Goal: Information Seeking & Learning: Learn about a topic

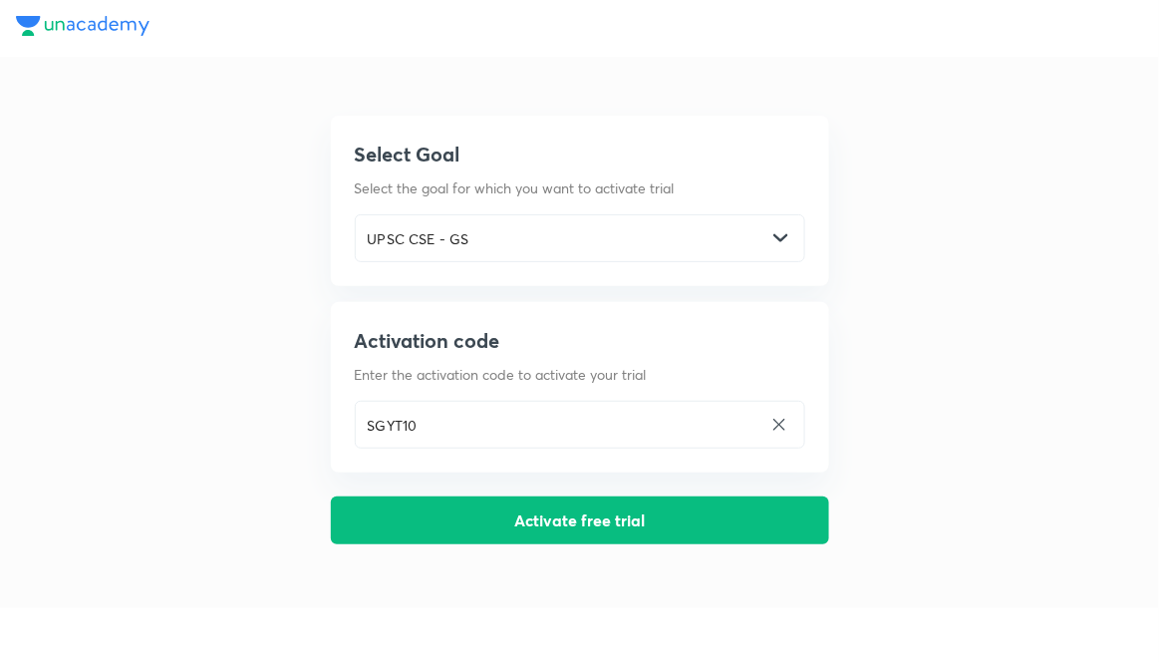
click at [790, 235] on div "UPSC CSE - GS ​" at bounding box center [580, 238] width 450 height 48
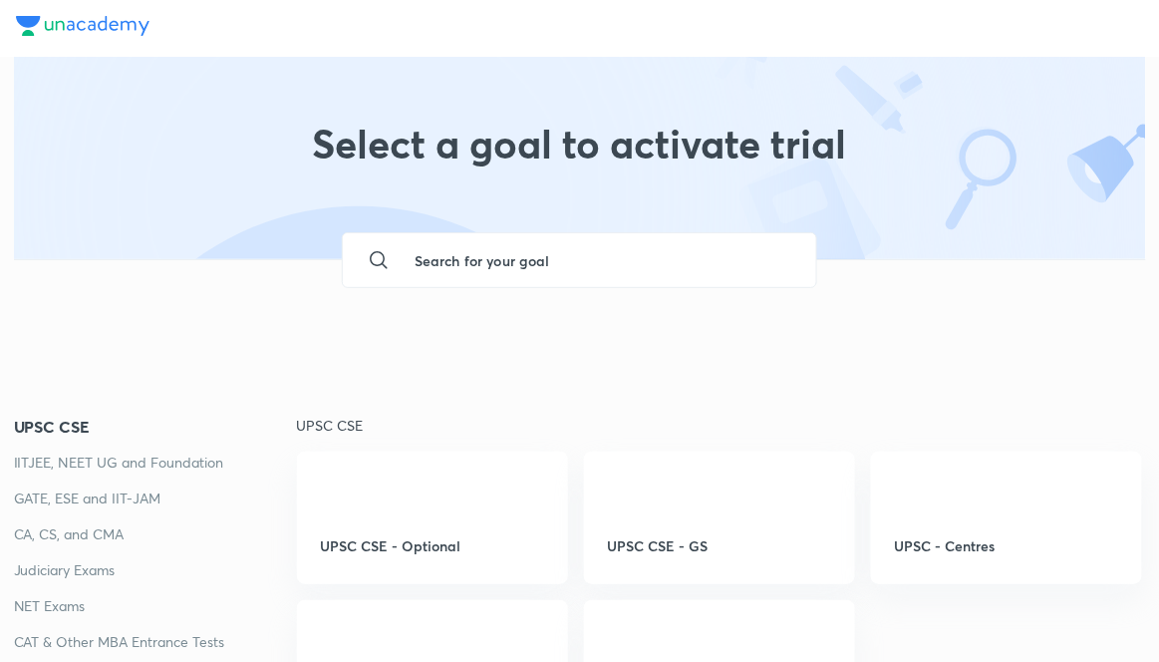
click at [787, 222] on div "Select a goal to activate trial" at bounding box center [580, 155] width 1132 height 207
click at [787, 557] on div "UPSC CSE - GS" at bounding box center [719, 526] width 271 height 150
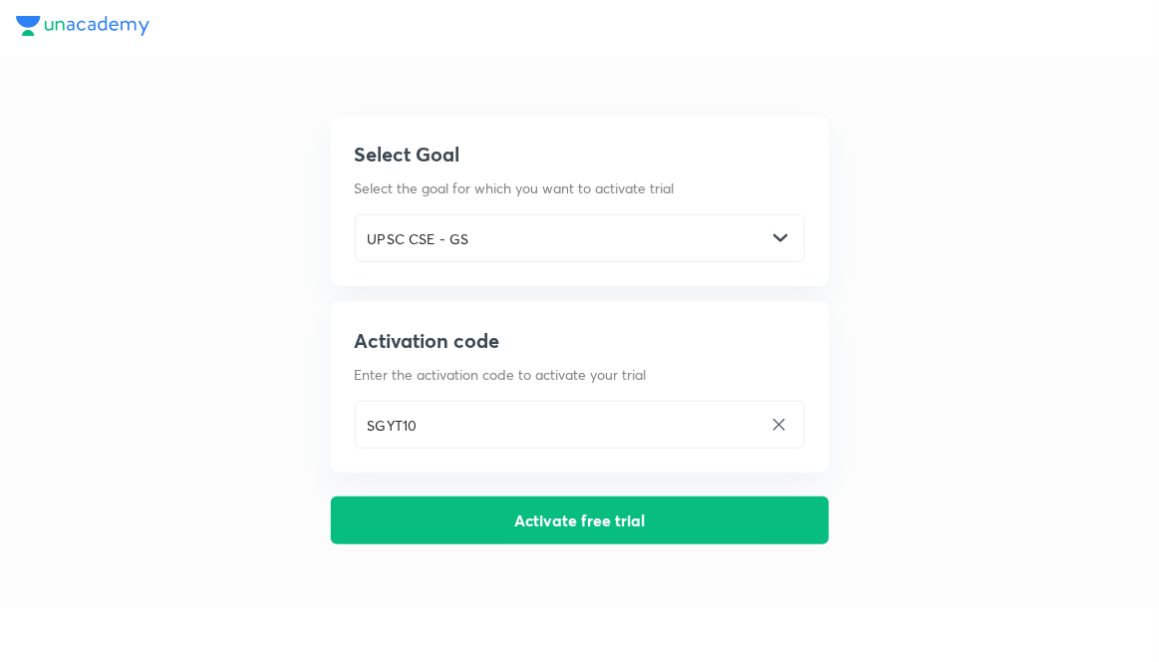
click at [707, 531] on button "Activate free trial" at bounding box center [580, 520] width 498 height 48
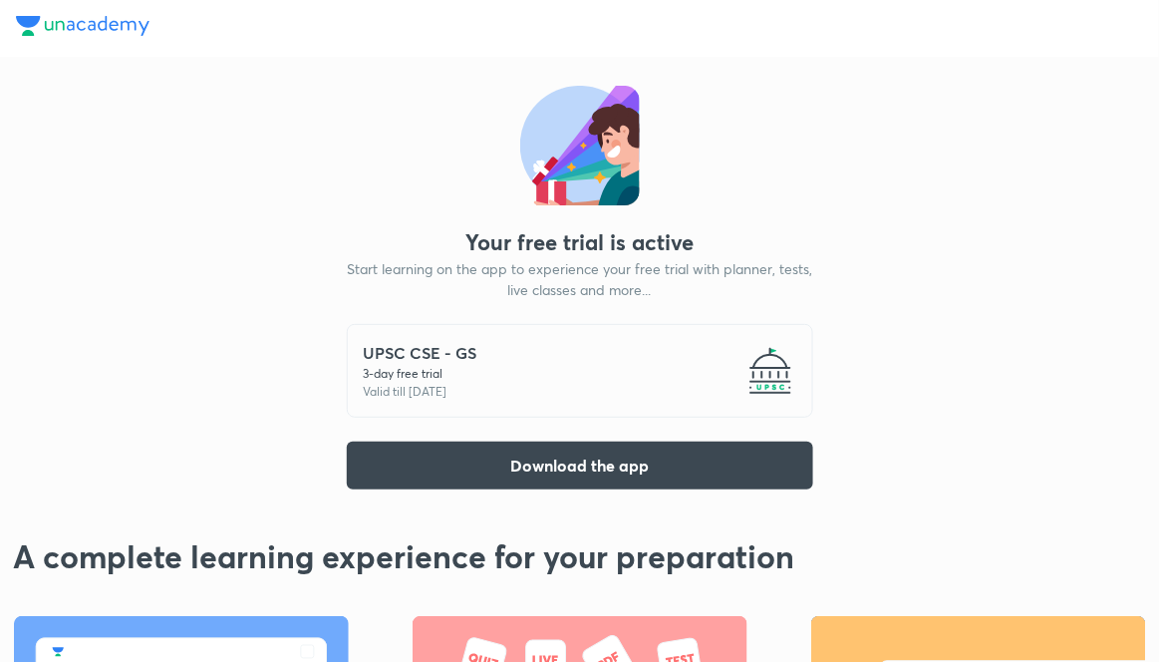
click at [785, 463] on button "Download the app" at bounding box center [580, 465] width 466 height 48
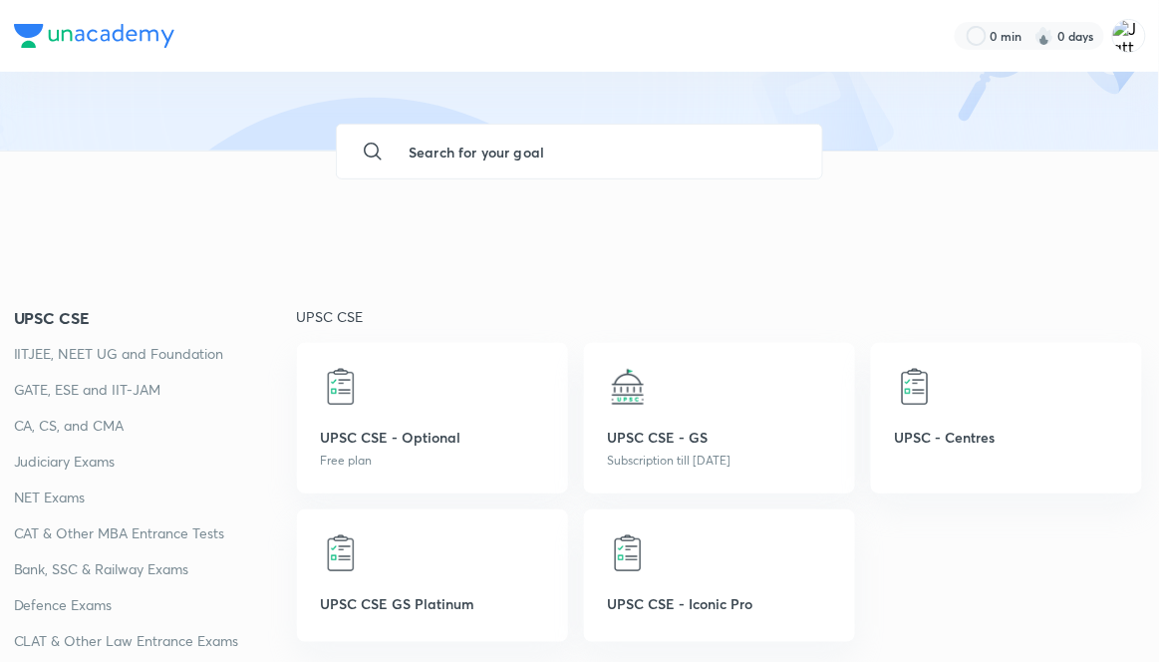
scroll to position [133, 0]
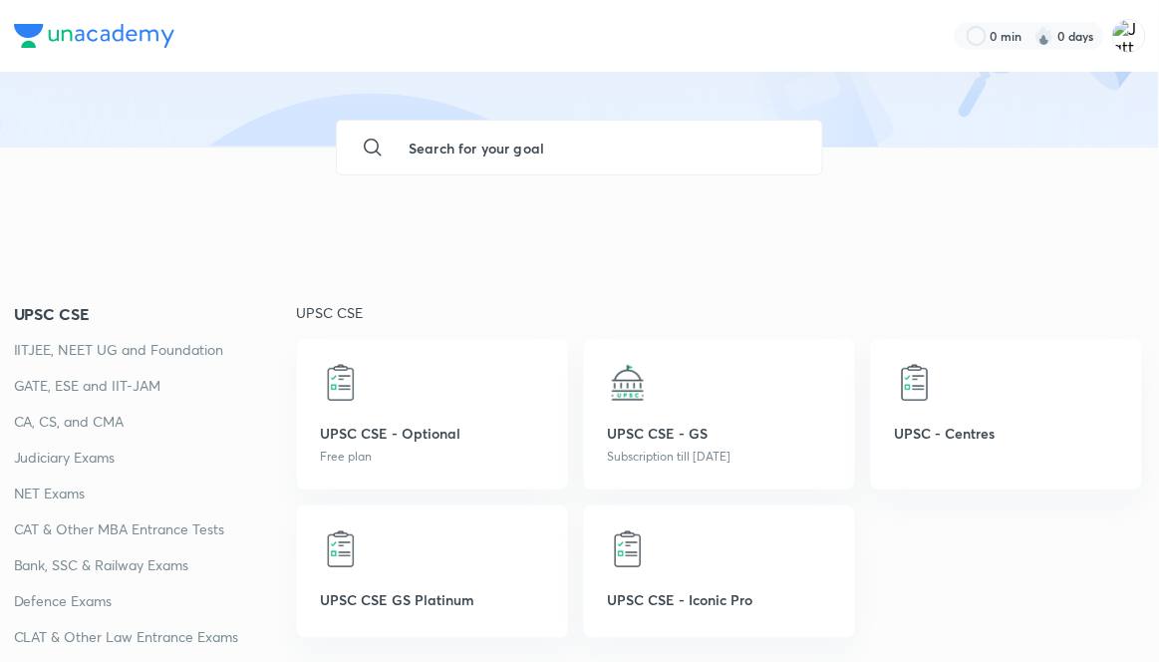
click at [754, 424] on p "UPSC CSE - GS" at bounding box center [719, 433] width 223 height 21
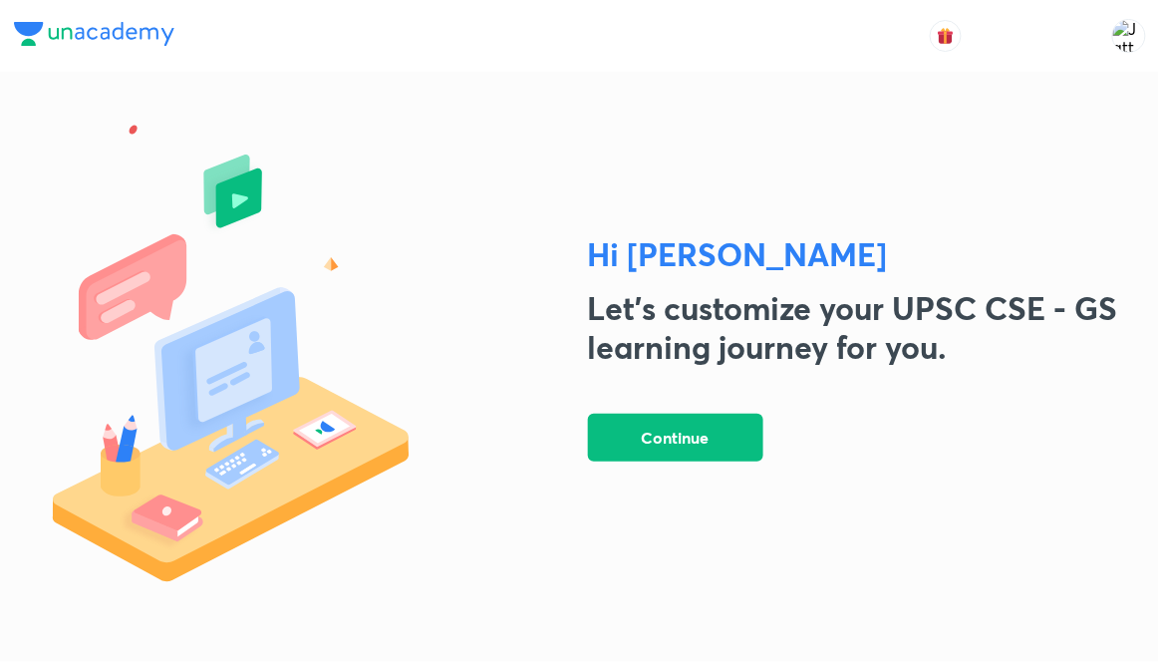
click at [747, 461] on button "Continue" at bounding box center [675, 438] width 175 height 48
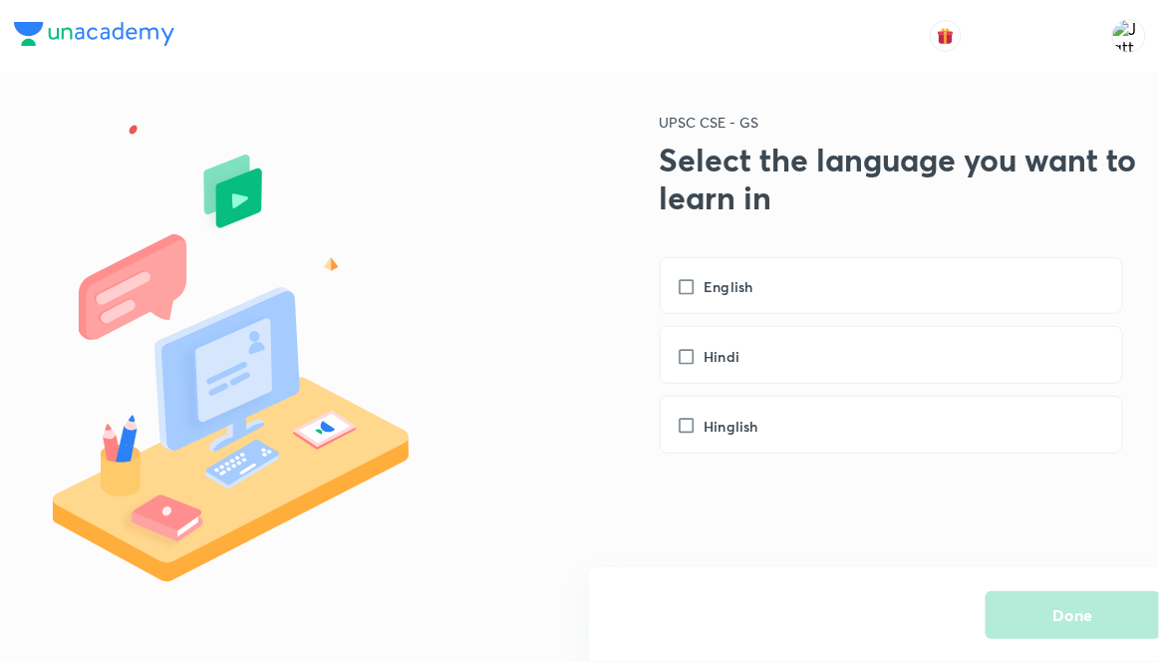
click at [1001, 261] on div "English" at bounding box center [891, 286] width 463 height 58
checkbox input "true"
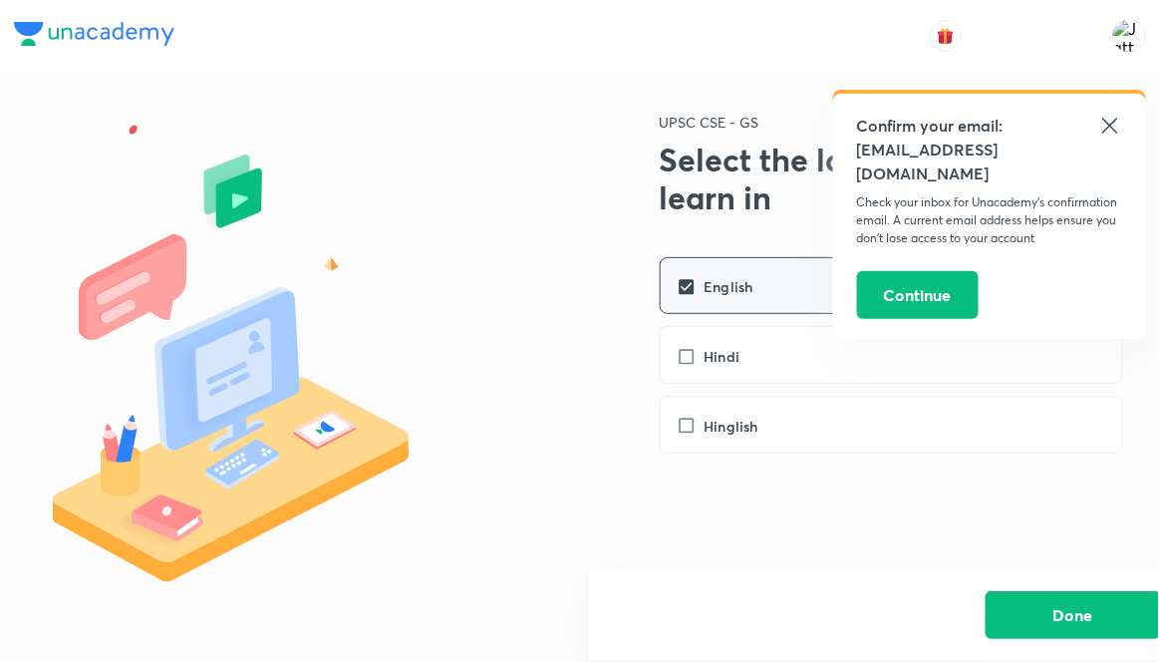
click at [1032, 639] on button "Done" at bounding box center [1073, 615] width 175 height 48
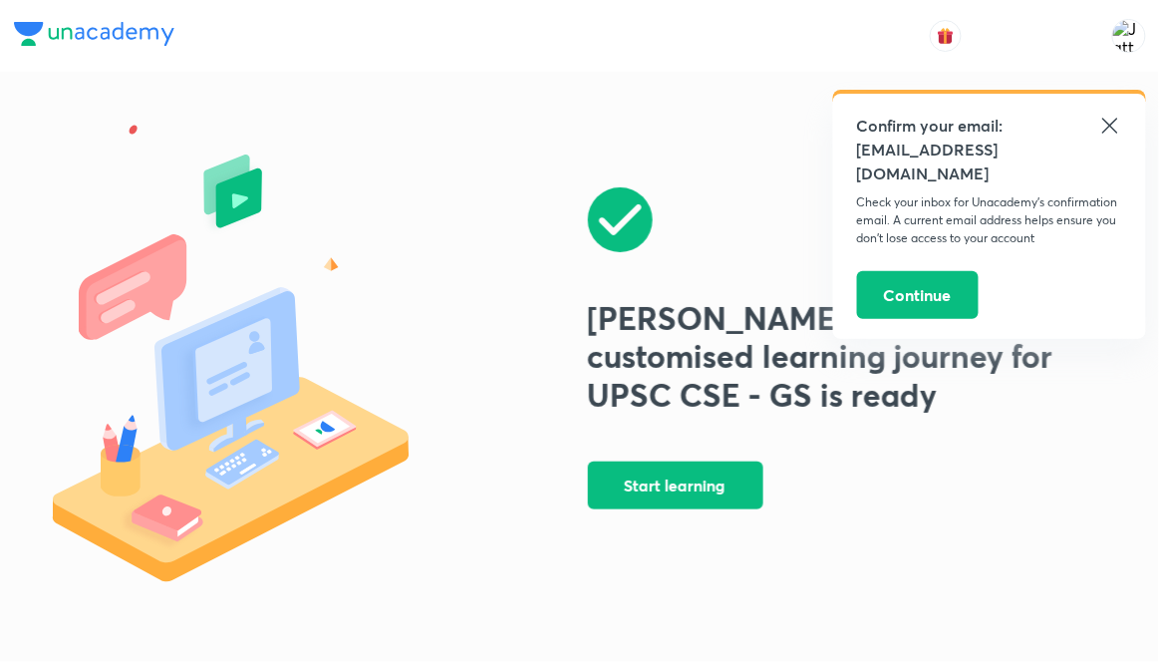
click at [931, 271] on button "Continue" at bounding box center [918, 295] width 122 height 48
click at [723, 509] on button "Start learning" at bounding box center [675, 485] width 175 height 48
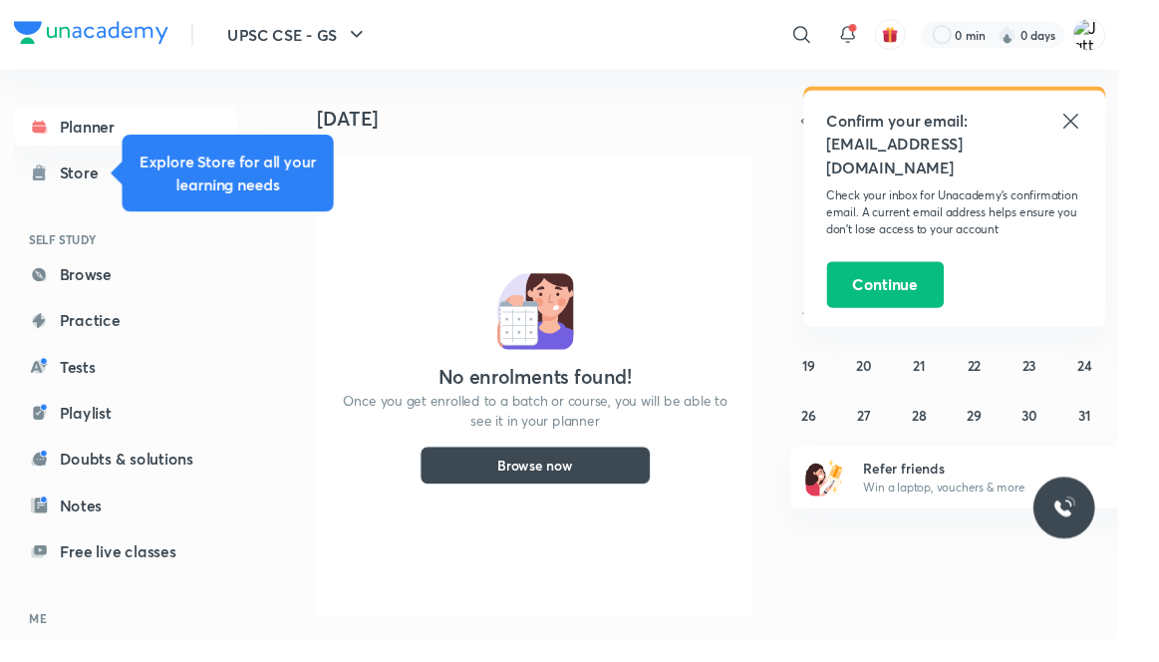
click at [1113, 117] on icon at bounding box center [1110, 126] width 24 height 24
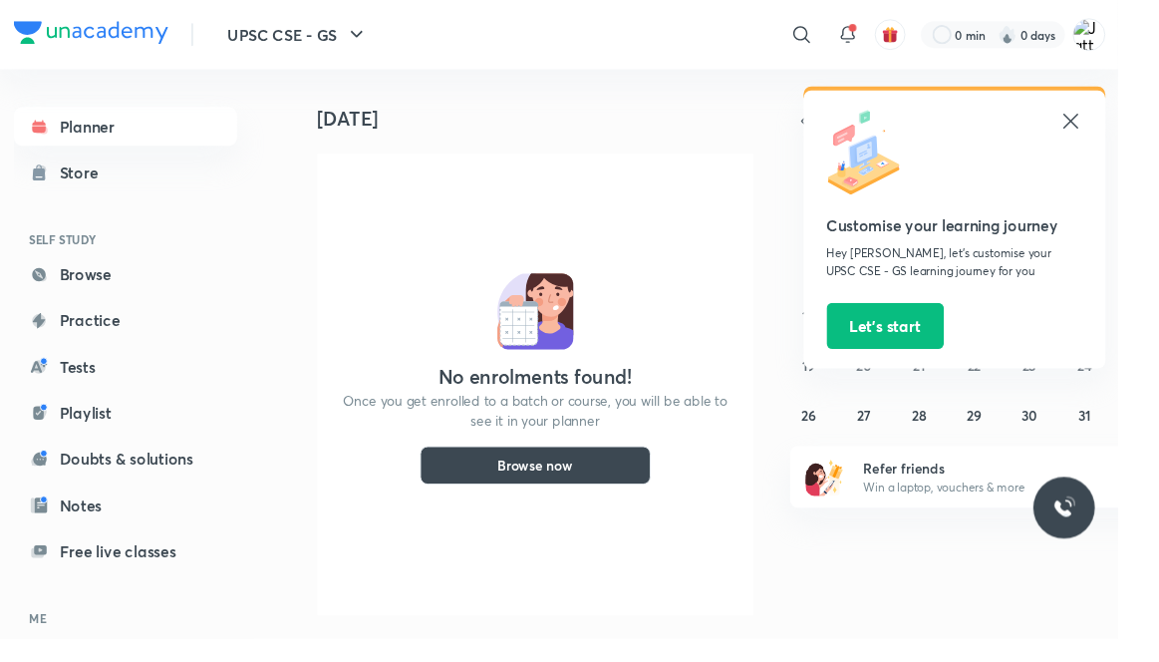
click at [1120, 122] on icon at bounding box center [1110, 126] width 24 height 24
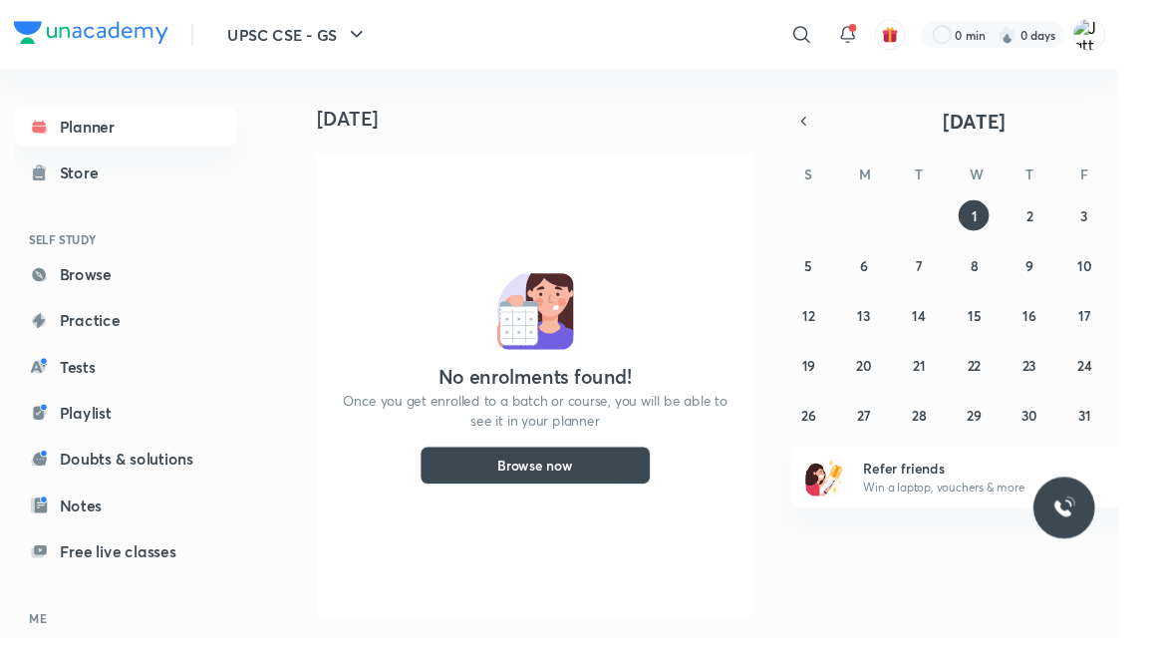
click at [267, 28] on button "UPSC CSE - GS" at bounding box center [308, 36] width 169 height 40
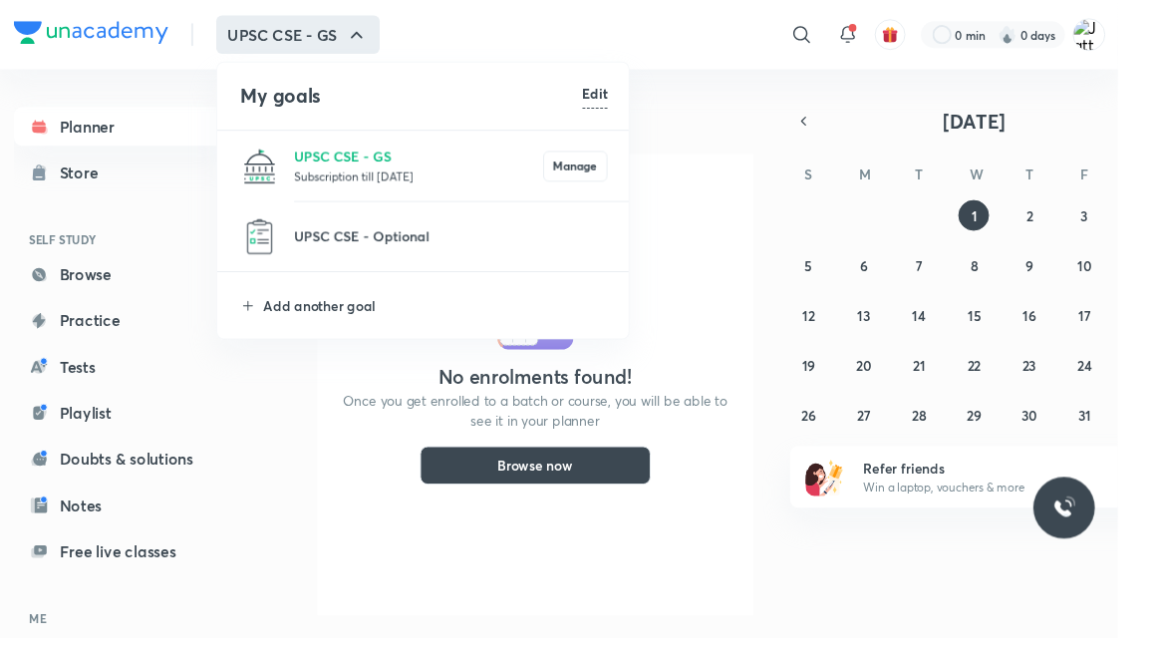
click at [152, 211] on div at bounding box center [579, 331] width 1159 height 662
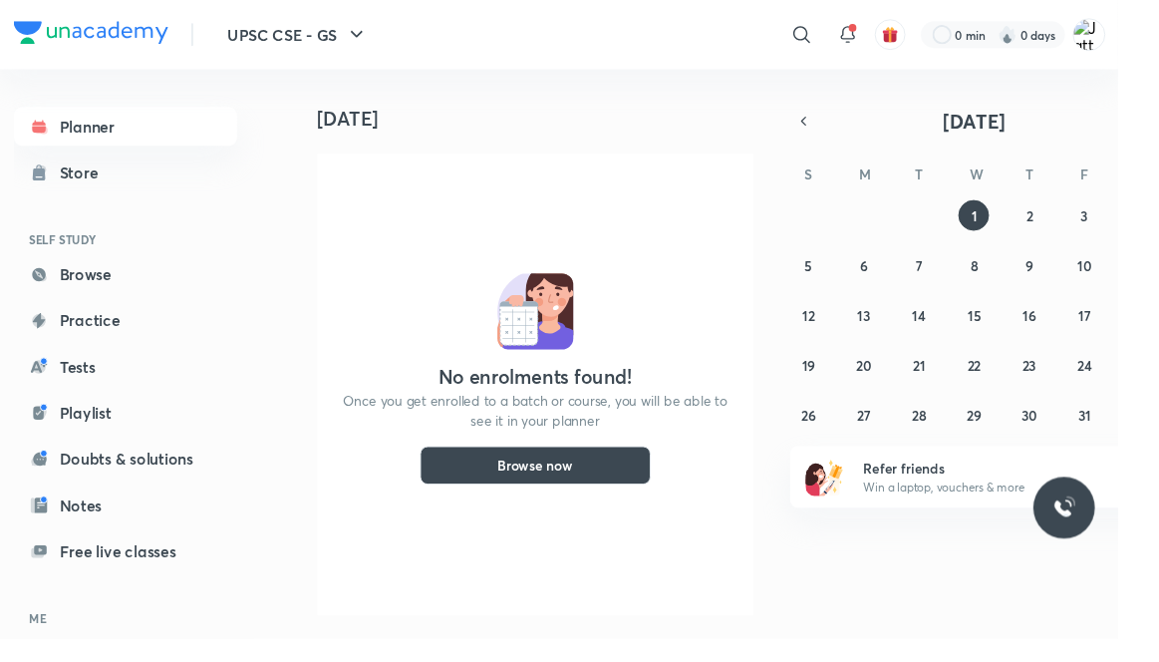
click at [69, 182] on div "Store" at bounding box center [88, 179] width 52 height 24
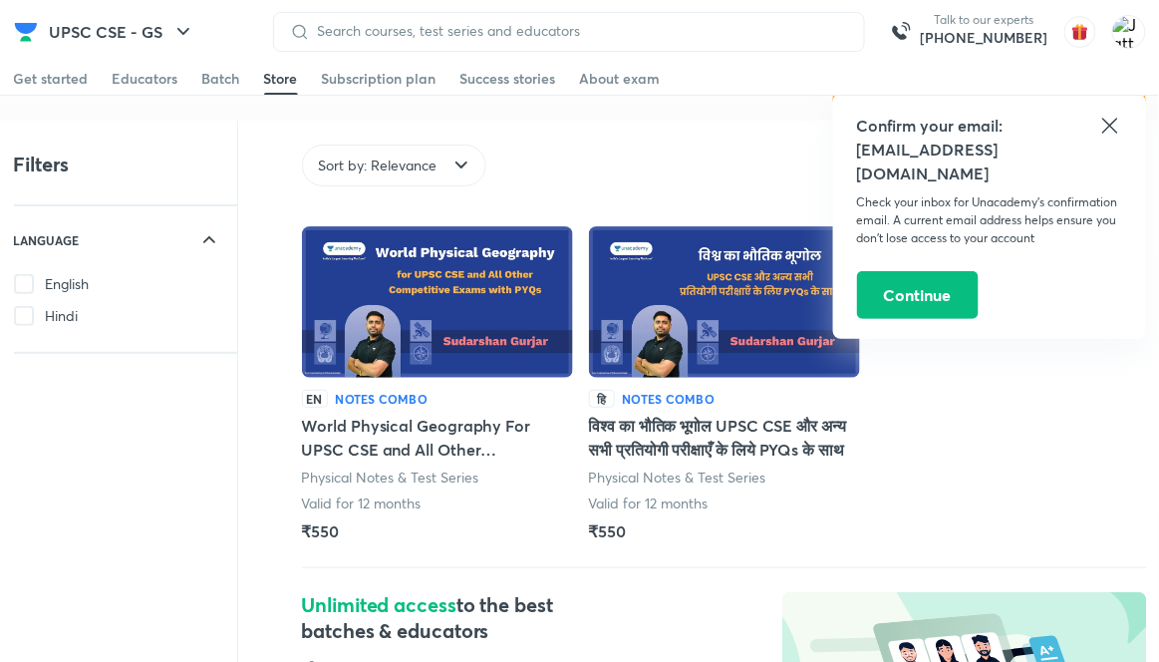
click at [1104, 133] on icon at bounding box center [1110, 126] width 24 height 24
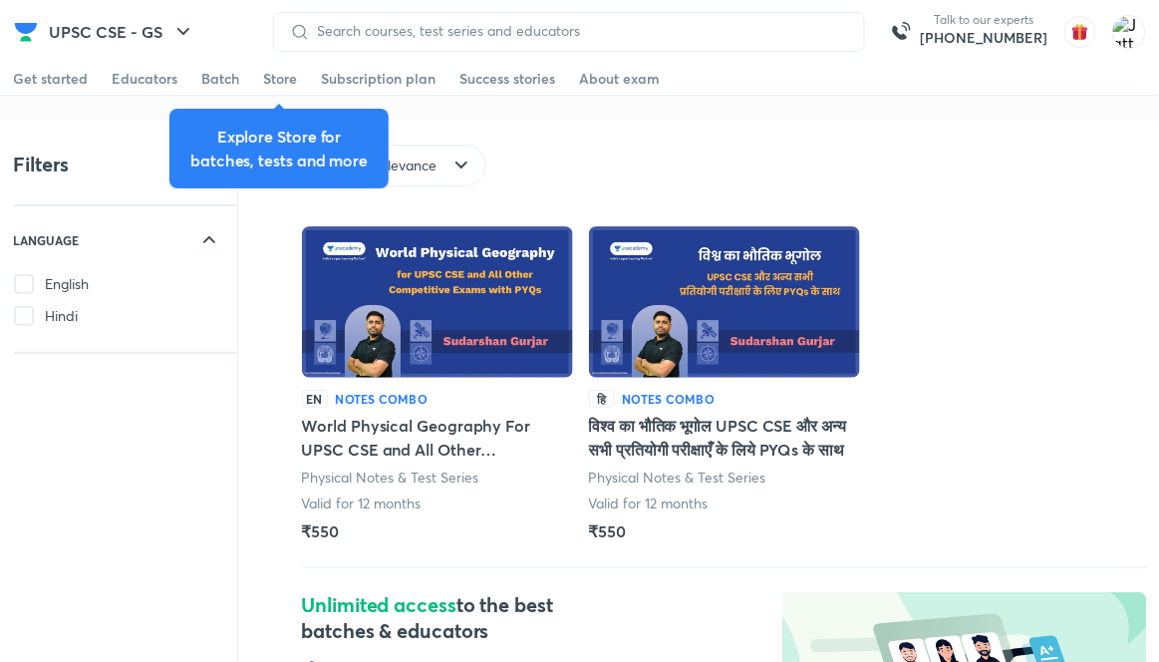
click at [127, 79] on div "Educators" at bounding box center [146, 79] width 66 height 20
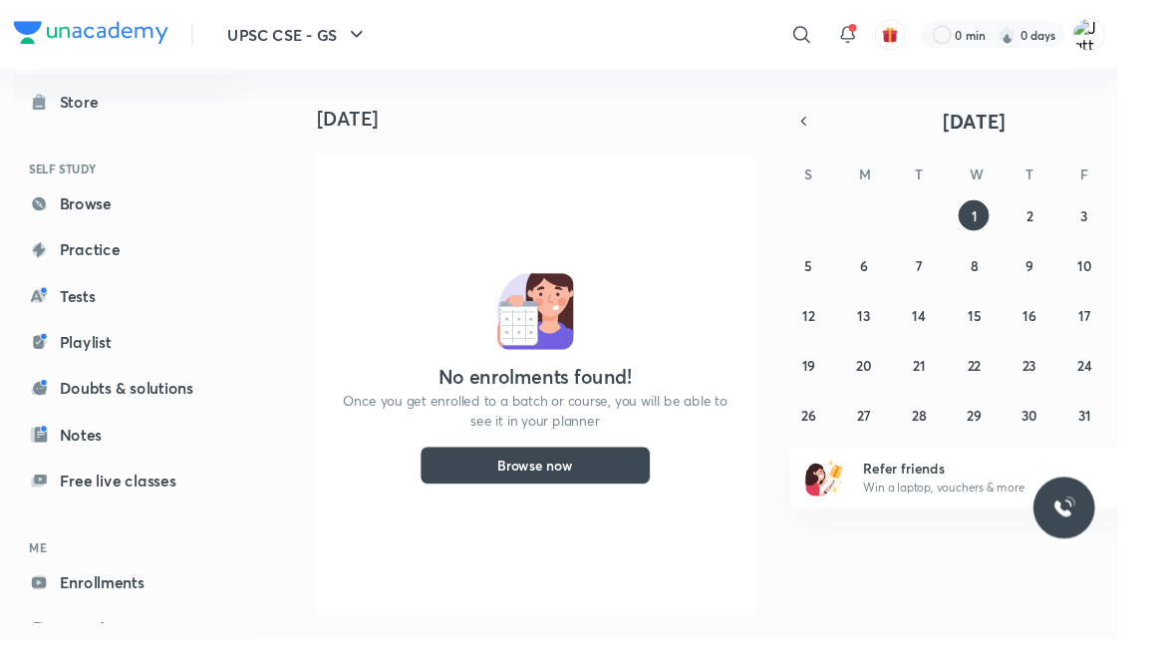
scroll to position [76, 0]
click at [82, 356] on link "Playlist" at bounding box center [129, 353] width 231 height 40
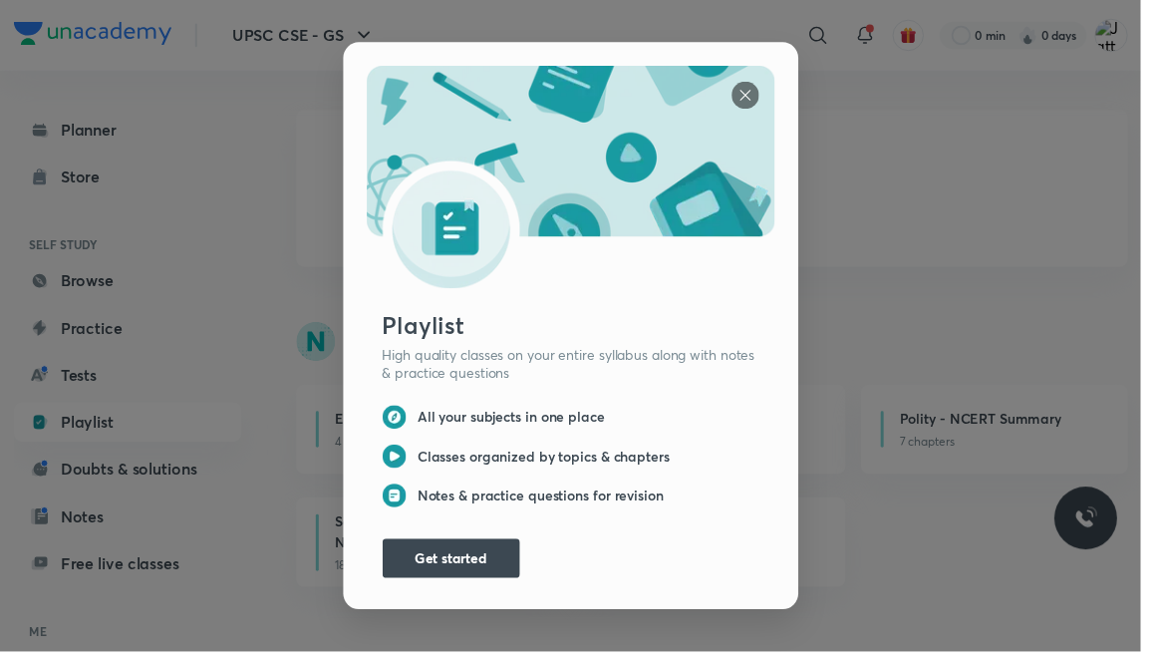
click at [489, 564] on button "Get started" at bounding box center [459, 567] width 140 height 40
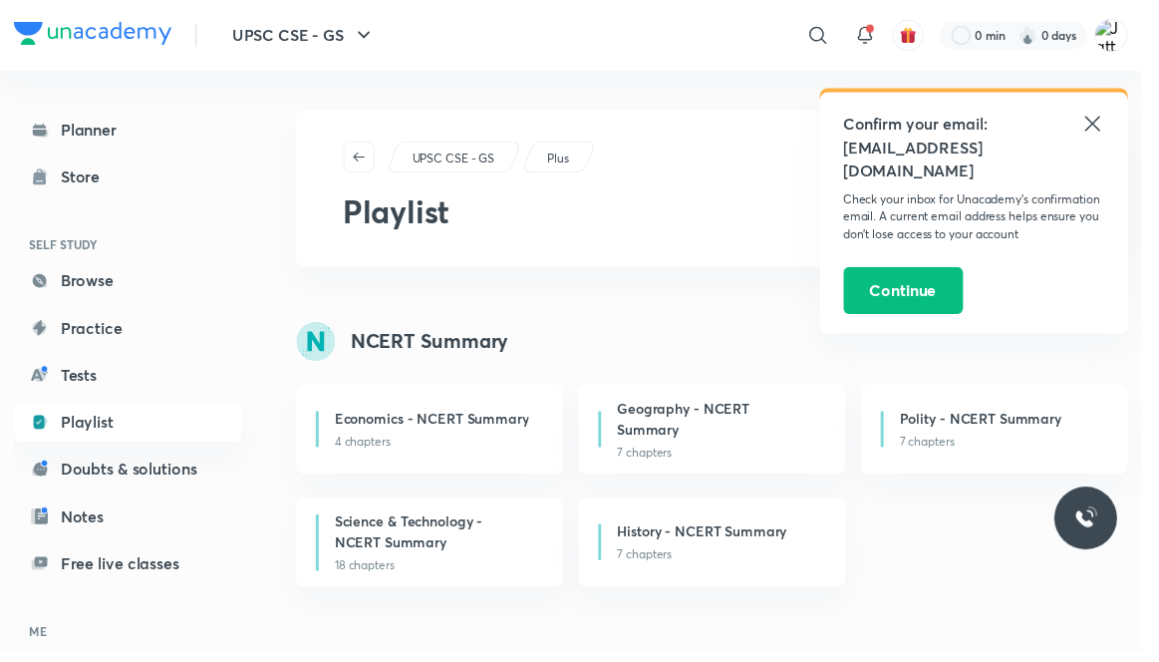
click at [925, 275] on button "Continue" at bounding box center [918, 295] width 122 height 48
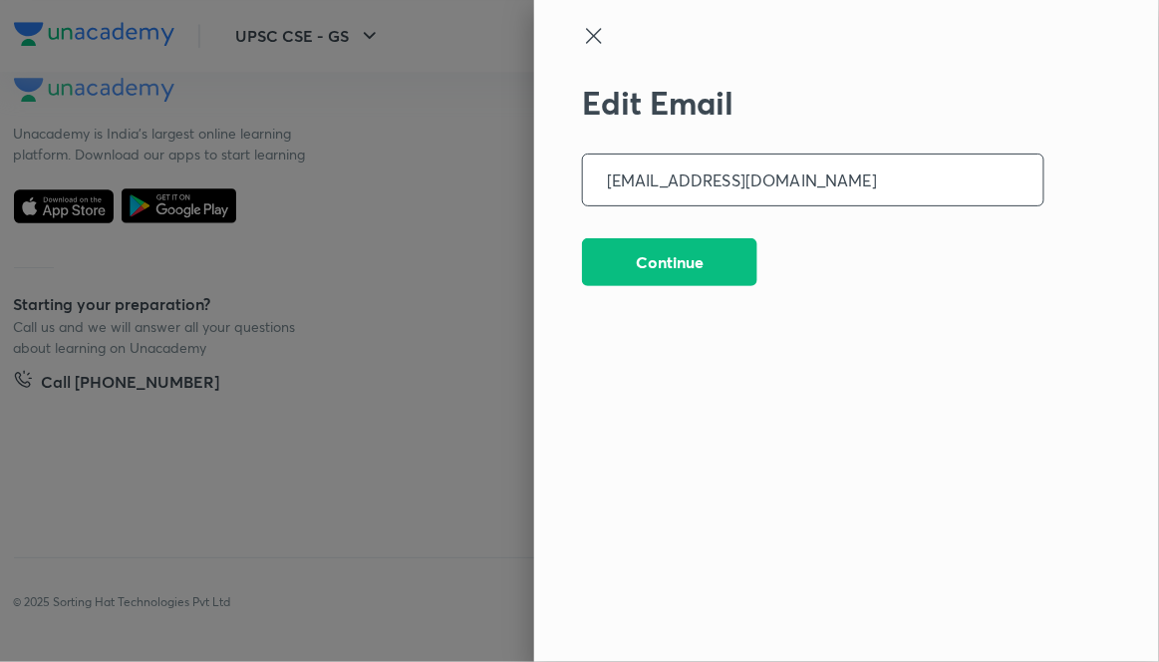
scroll to position [5168, 0]
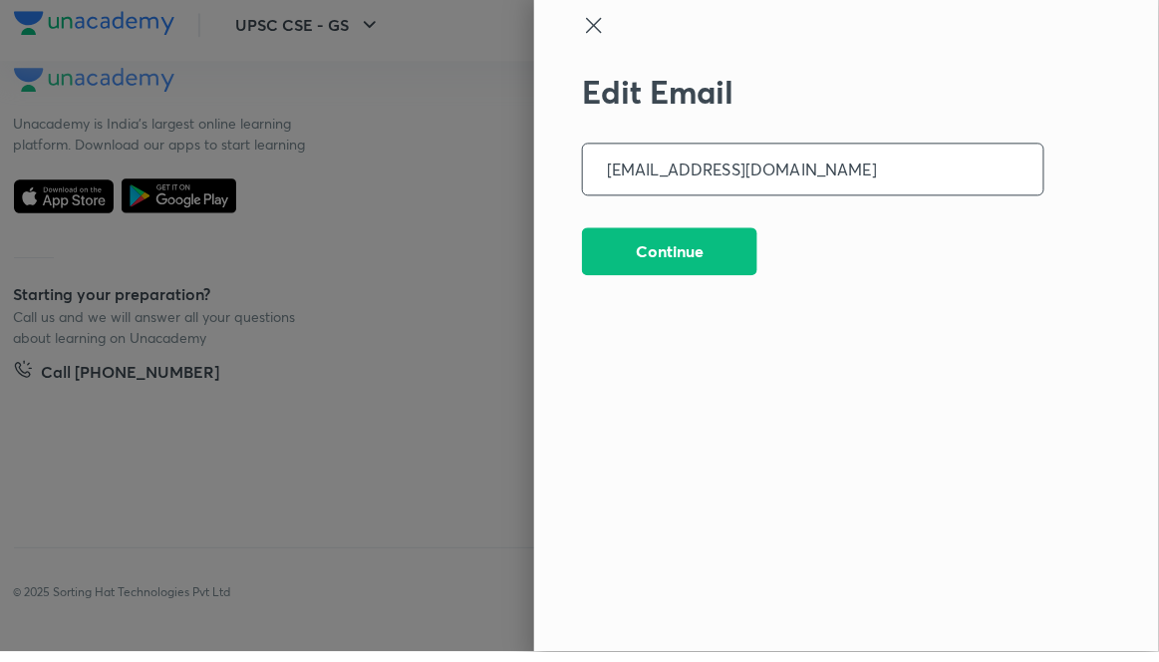
click at [608, 259] on button "Continue" at bounding box center [669, 262] width 175 height 48
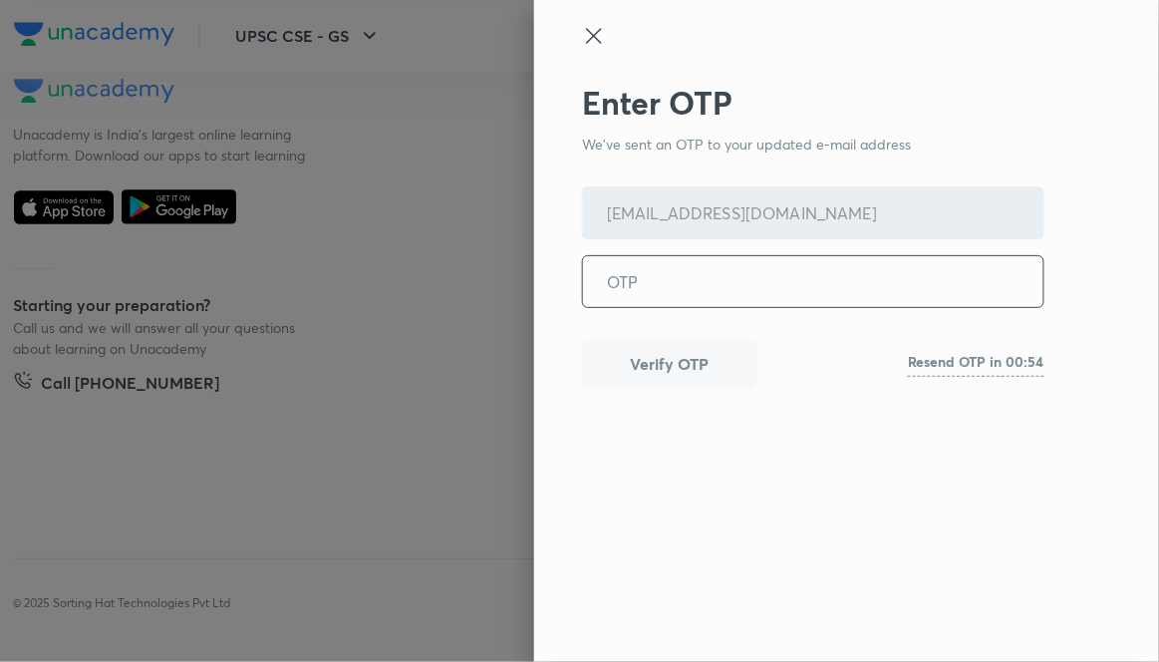
click at [587, 34] on icon at bounding box center [594, 36] width 24 height 24
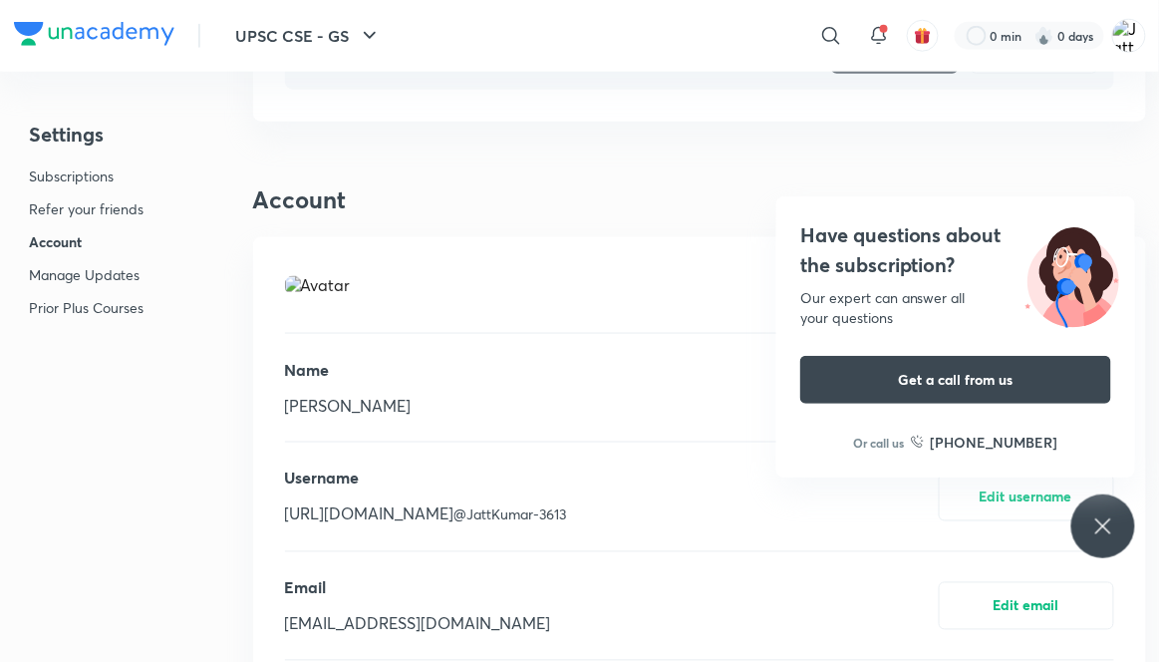
scroll to position [0, 0]
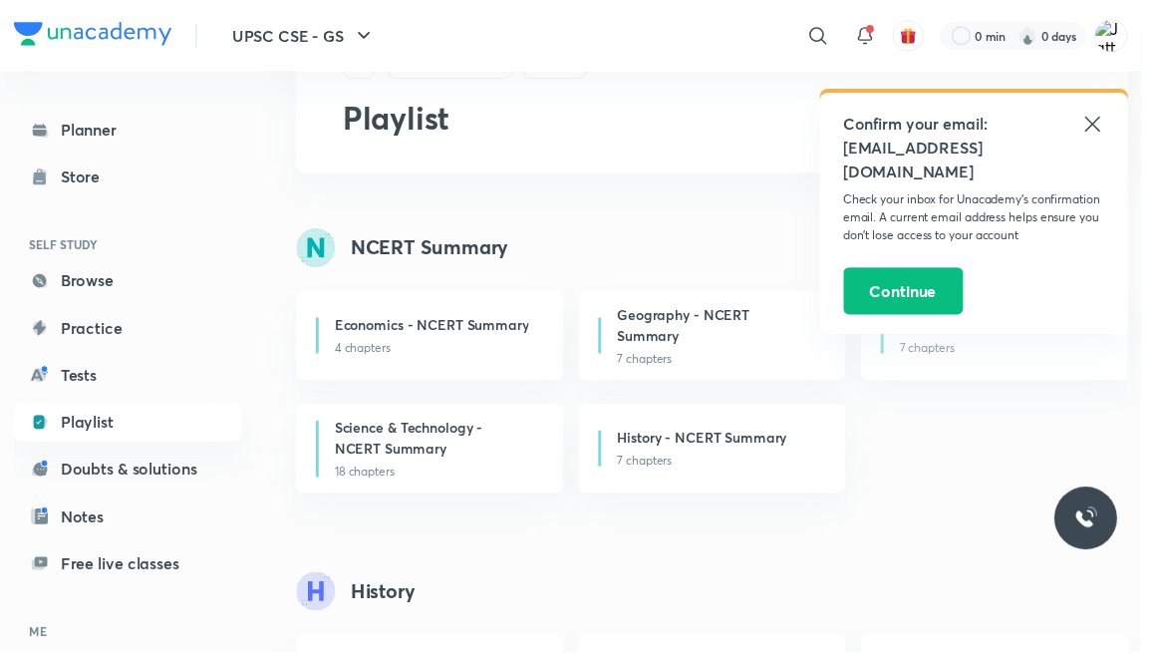
scroll to position [99, 0]
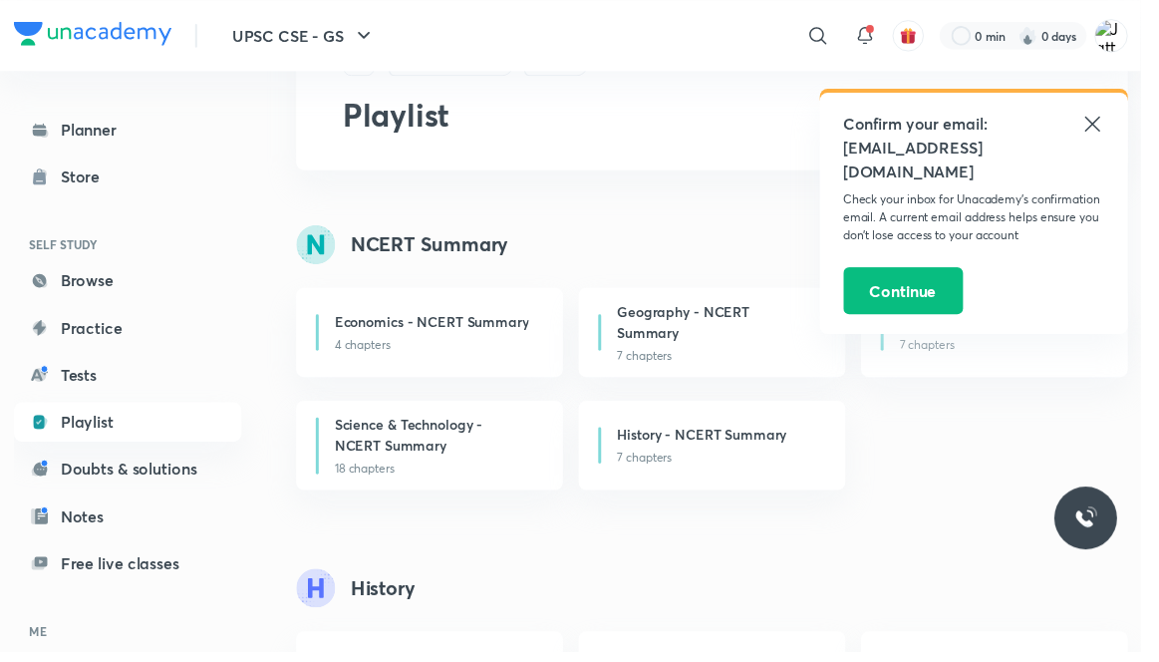
click at [480, 352] on p "4 chapters" at bounding box center [443, 350] width 207 height 18
click at [1112, 117] on icon at bounding box center [1110, 126] width 24 height 24
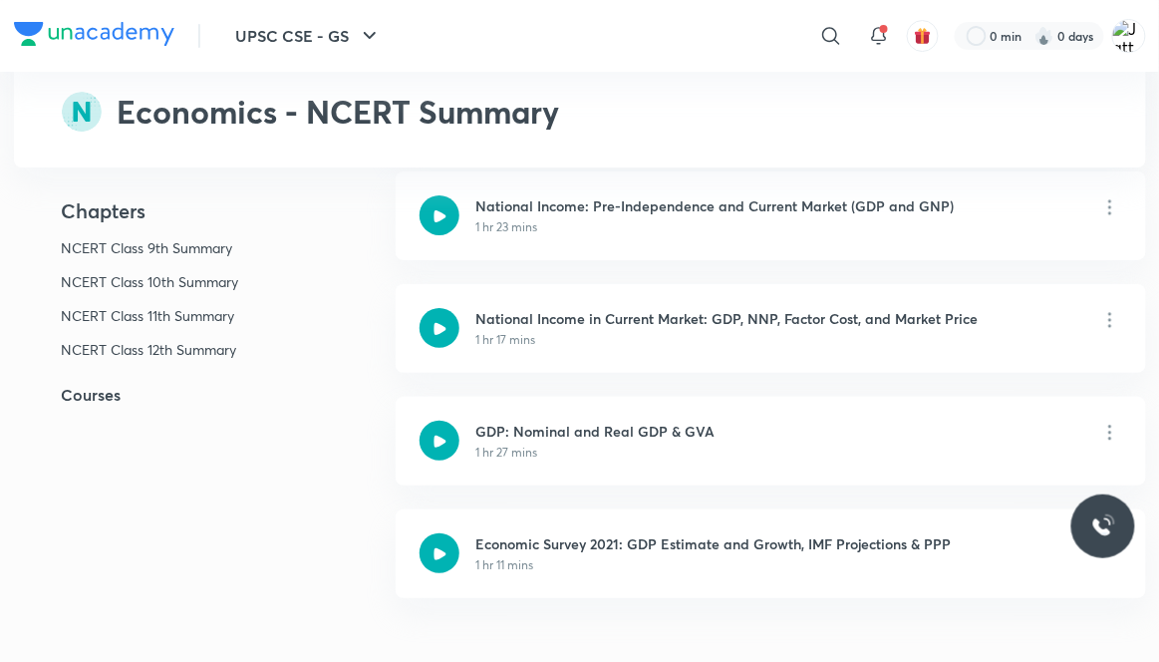
click at [1076, 397] on div "GDP: Nominal and Real GDP & GVA 1 hr 27 mins" at bounding box center [770, 441] width 749 height 89
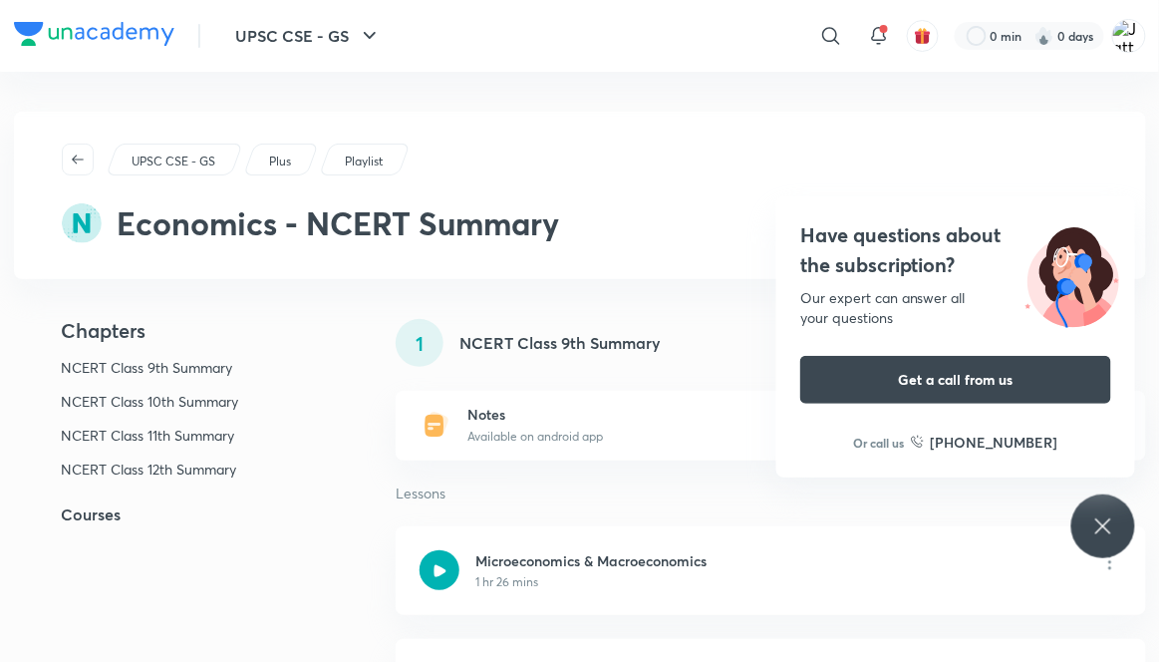
scroll to position [13, 0]
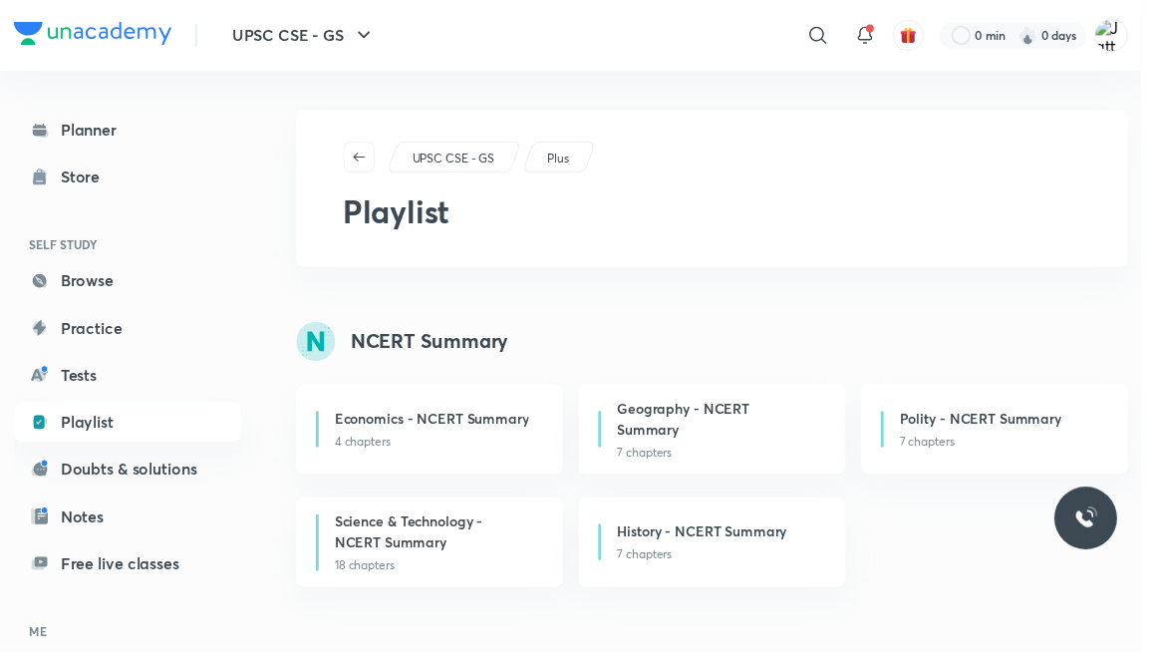
click at [811, 436] on div "Geography - NCERT Summary" at bounding box center [730, 428] width 207 height 46
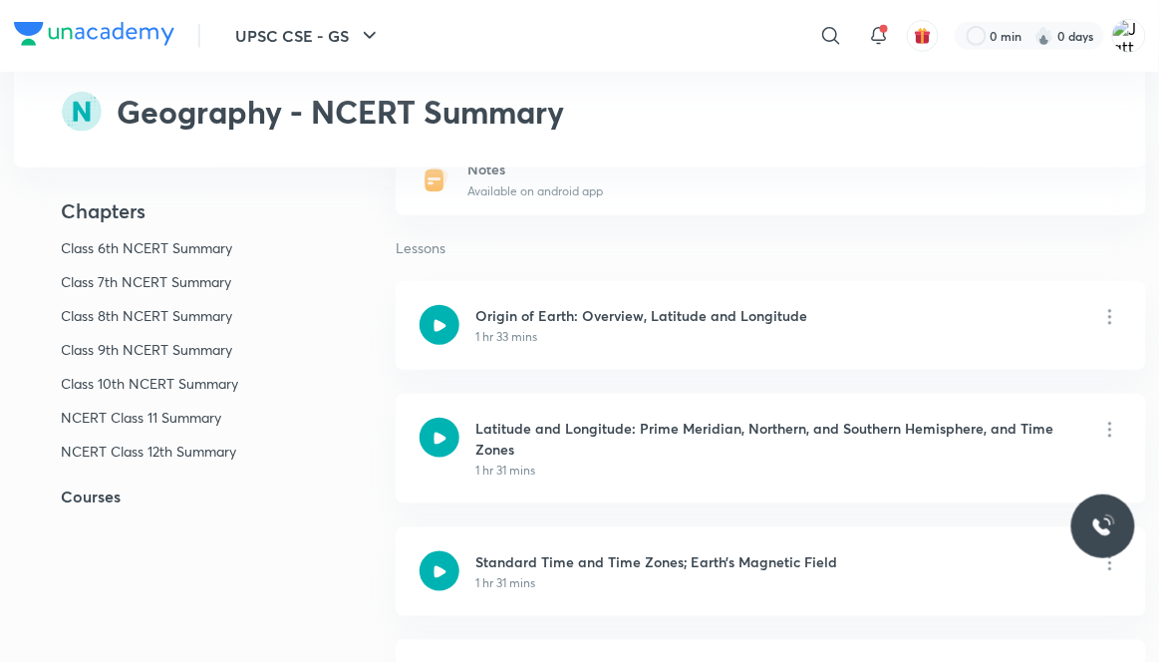
scroll to position [246, 0]
click at [992, 434] on h6 "Latitude and Longitude: Prime Meridian, Northern, and Southern Hemisphere, and …" at bounding box center [778, 438] width 606 height 42
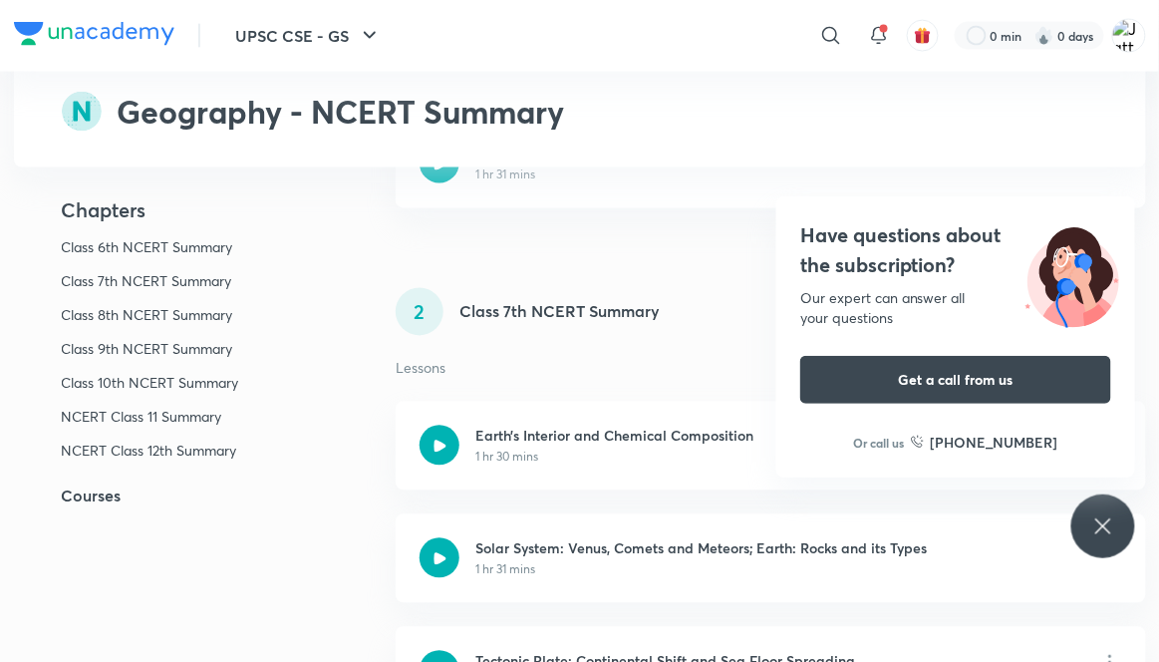
scroll to position [765, 0]
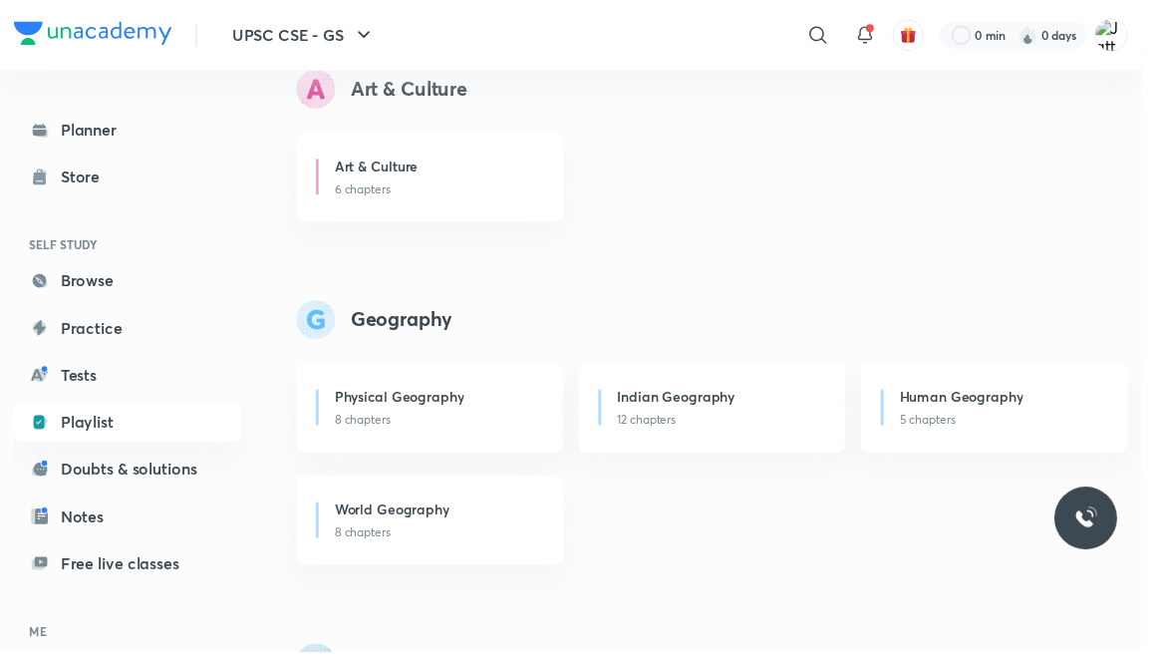
scroll to position [958, 0]
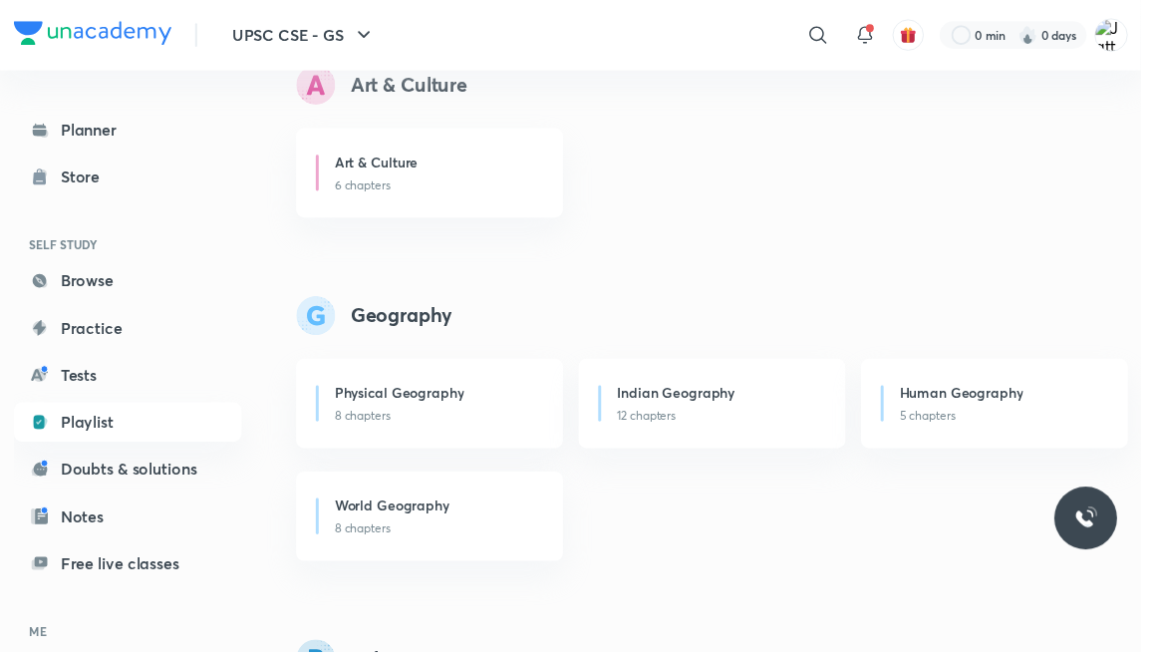
click at [456, 412] on div "Physical Geography" at bounding box center [443, 401] width 207 height 25
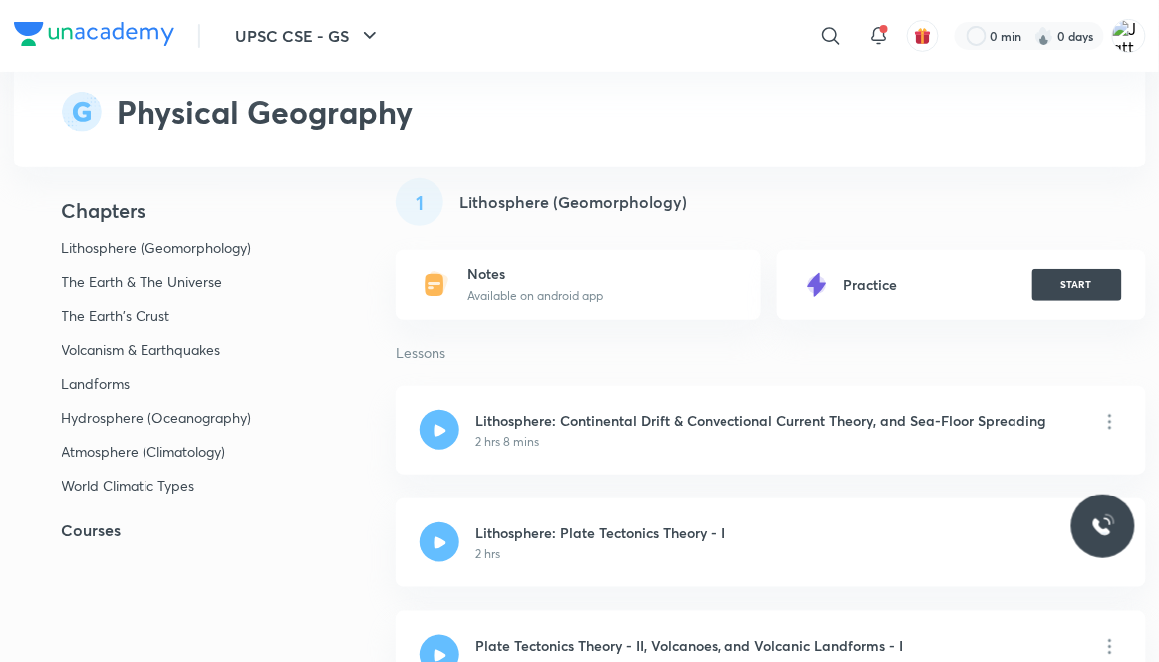
scroll to position [143, 0]
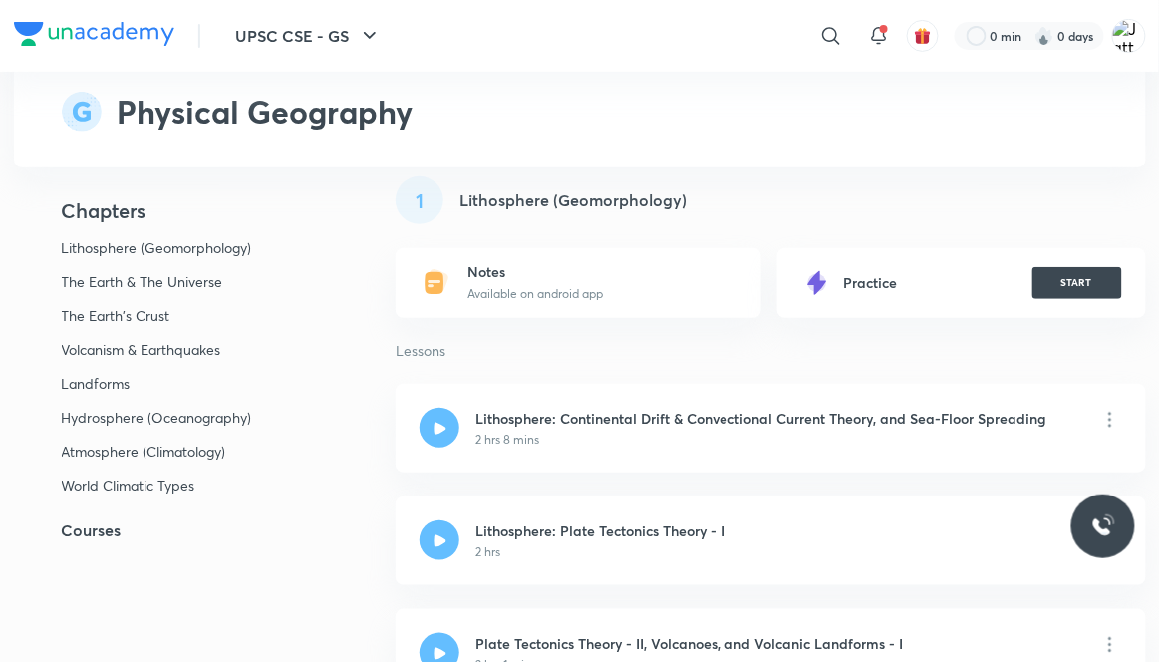
click at [1016, 431] on div "2 hrs 8 mins" at bounding box center [760, 440] width 571 height 18
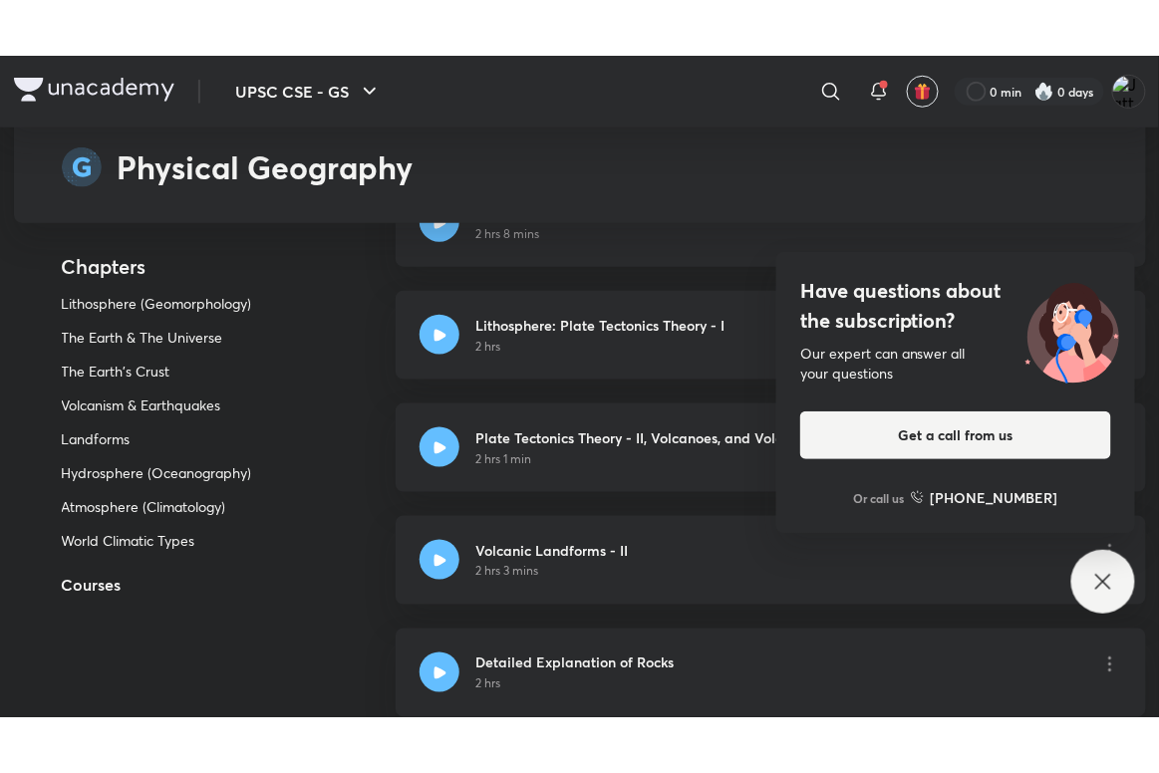
scroll to position [404, 0]
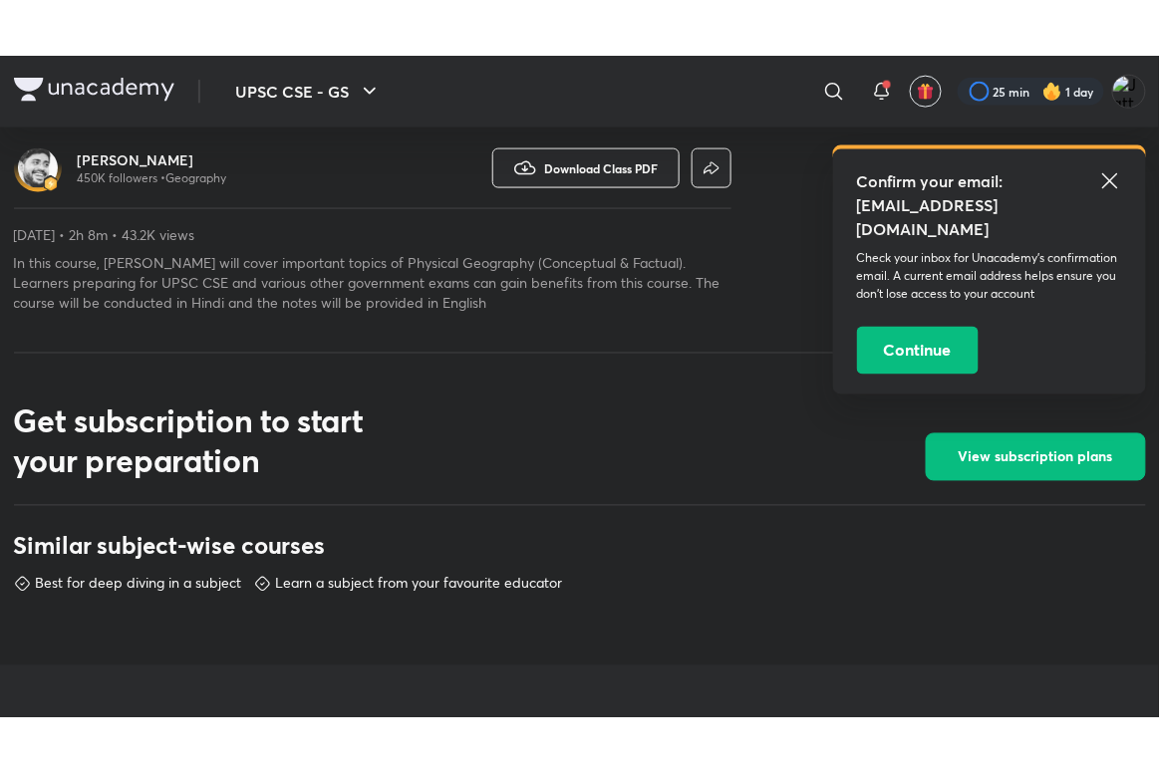
scroll to position [662, 0]
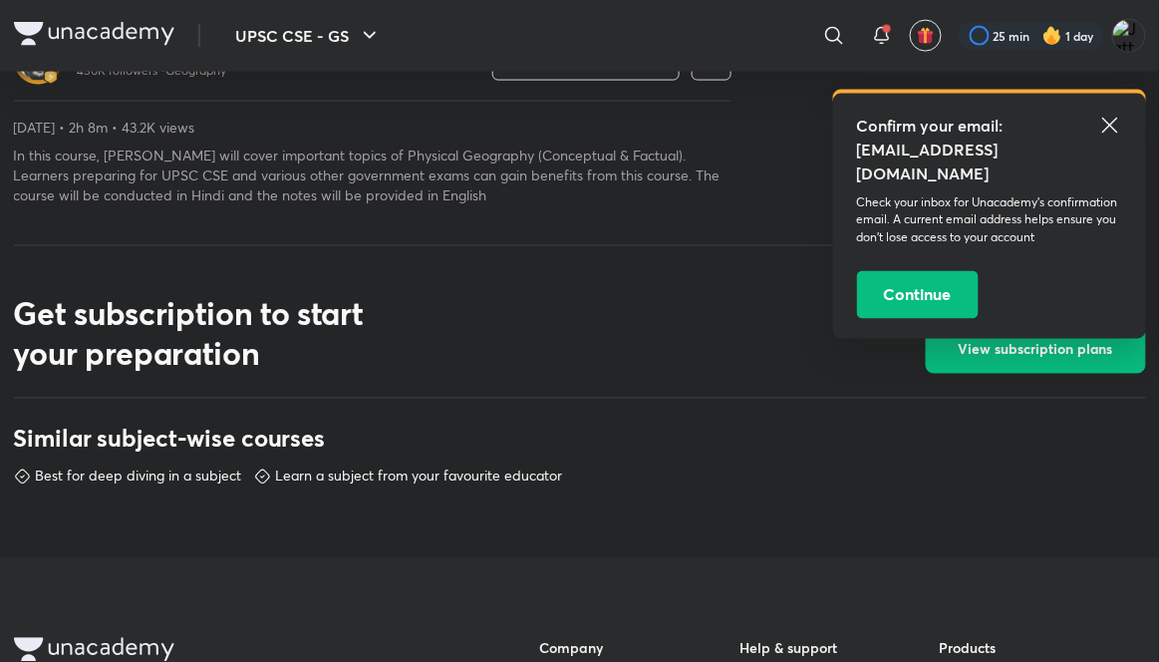
scroll to position [700, 0]
